Goal: Use online tool/utility: Utilize a website feature to perform a specific function

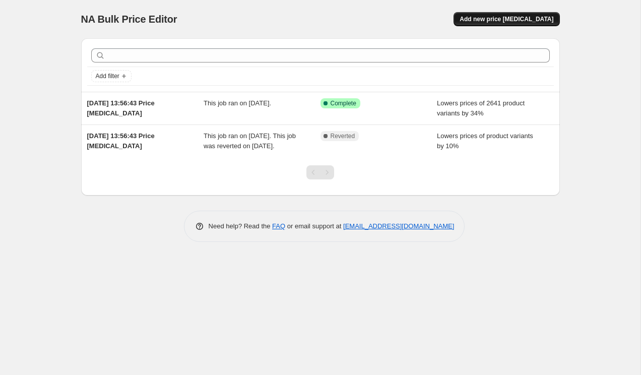
click at [521, 20] on span "Add new price [MEDICAL_DATA]" at bounding box center [507, 19] width 94 height 8
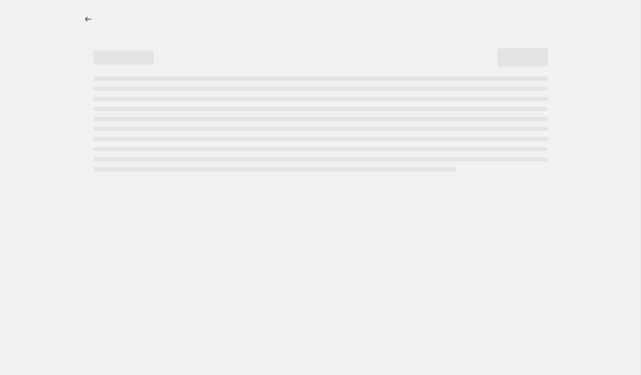
select select "percentage"
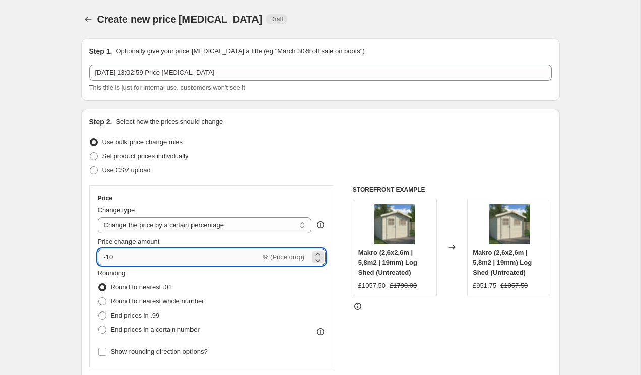
click at [182, 259] on input "-10" at bounding box center [179, 257] width 163 height 16
type input "-1"
type input "-29"
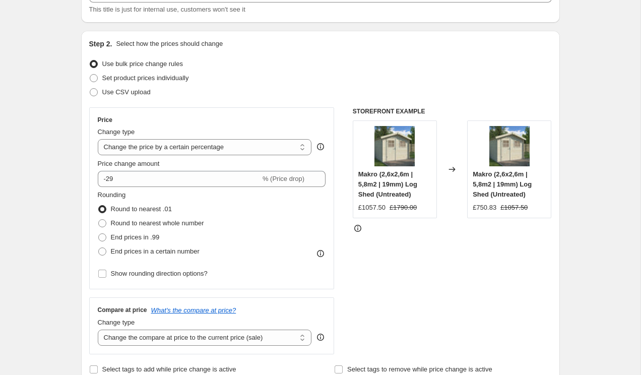
scroll to position [85, 0]
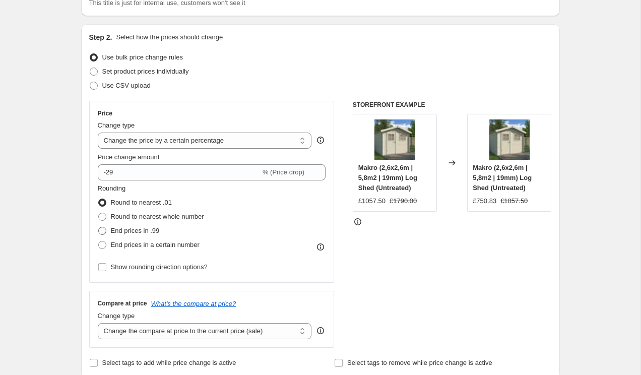
click at [115, 230] on span "End prices in .99" at bounding box center [135, 231] width 49 height 8
click at [99, 227] on input "End prices in .99" at bounding box center [98, 227] width 1 height 1
radio input "true"
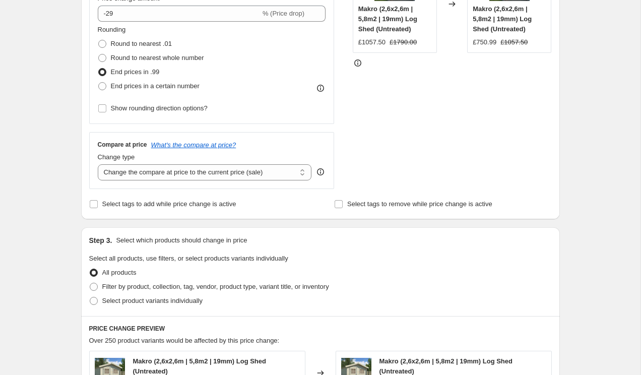
scroll to position [256, 0]
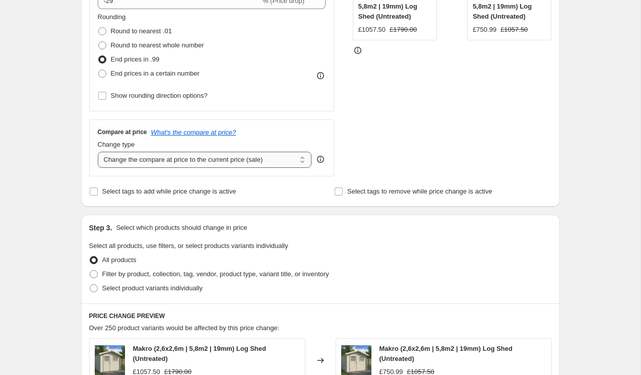
click at [142, 160] on select "Change the compare at price to the current price (sale) Change the compare at p…" at bounding box center [205, 160] width 214 height 16
select select "remove"
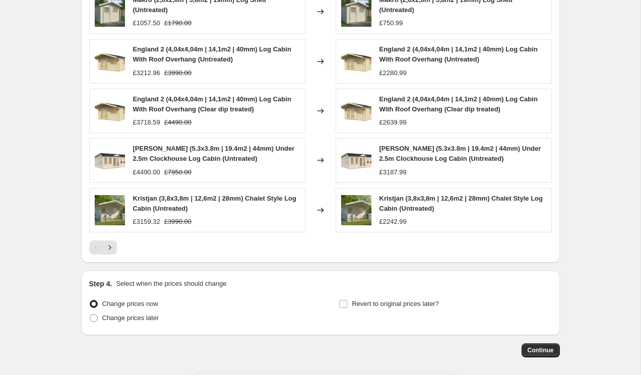
scroll to position [649, 0]
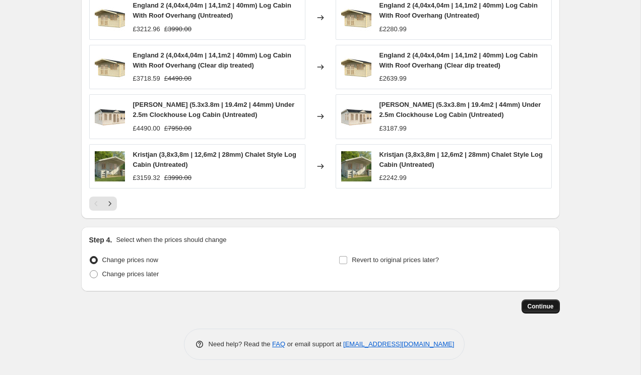
click at [537, 305] on span "Continue" at bounding box center [541, 306] width 26 height 8
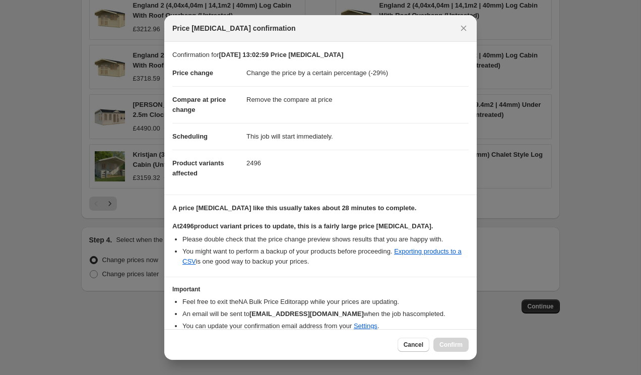
scroll to position [43, 0]
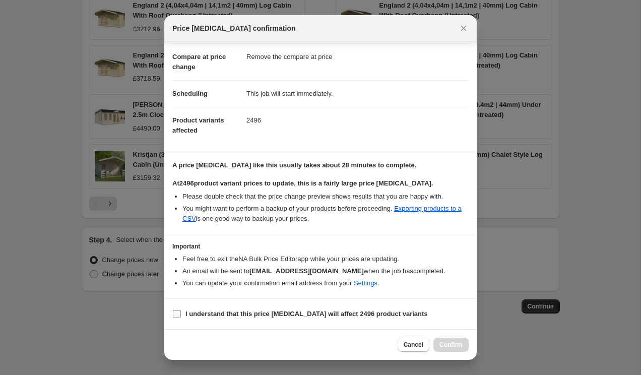
click at [230, 314] on b "I understand that this price [MEDICAL_DATA] will affect 2496 product variants" at bounding box center [307, 314] width 242 height 8
click at [181, 314] on input "I understand that this price [MEDICAL_DATA] will affect 2496 product variants" at bounding box center [177, 314] width 8 height 8
checkbox input "true"
click at [447, 341] on span "Confirm" at bounding box center [451, 345] width 23 height 8
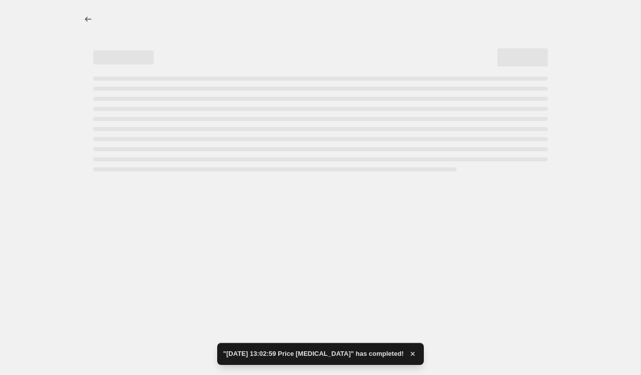
select select "percentage"
select select "remove"
